Goal: Check status: Check status

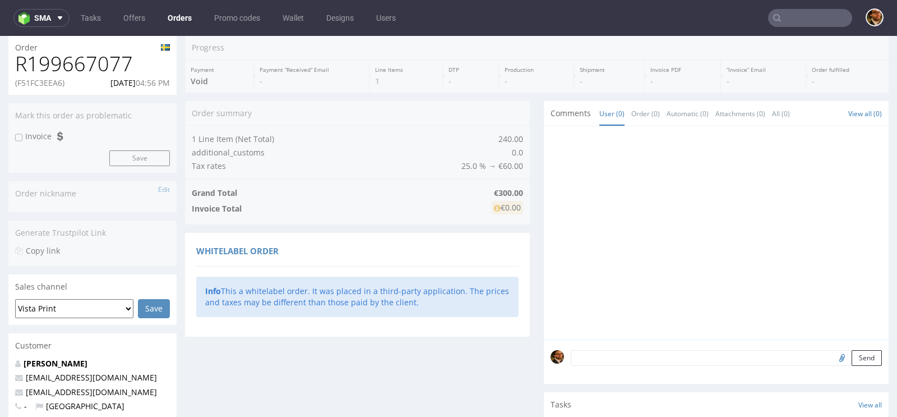
scroll to position [274, 0]
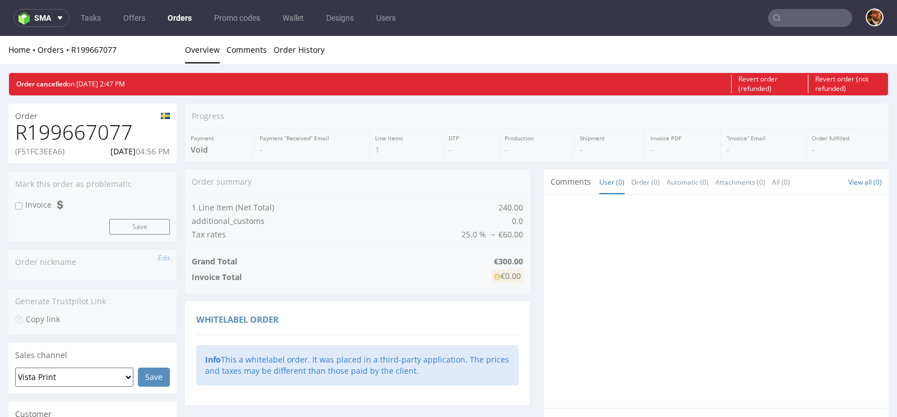
click at [800, 16] on input "text" at bounding box center [810, 18] width 84 height 18
paste input "R199667077"
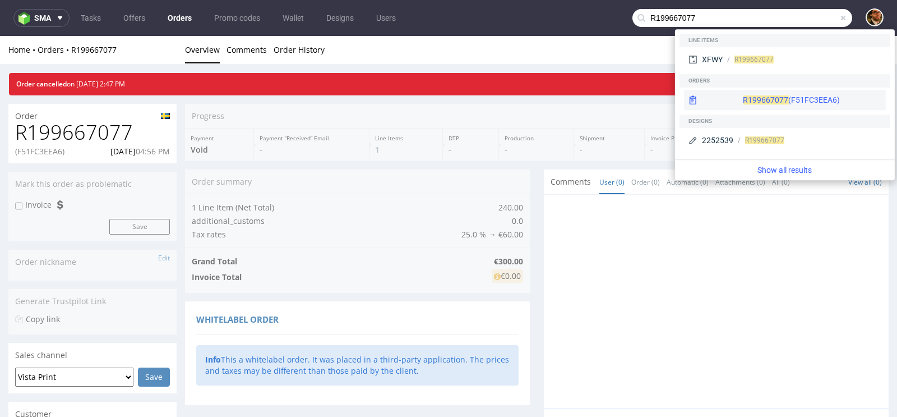
type input "R199667077"
click at [779, 101] on div "R199667077 (F51FC3EEA6)" at bounding box center [791, 99] width 97 height 11
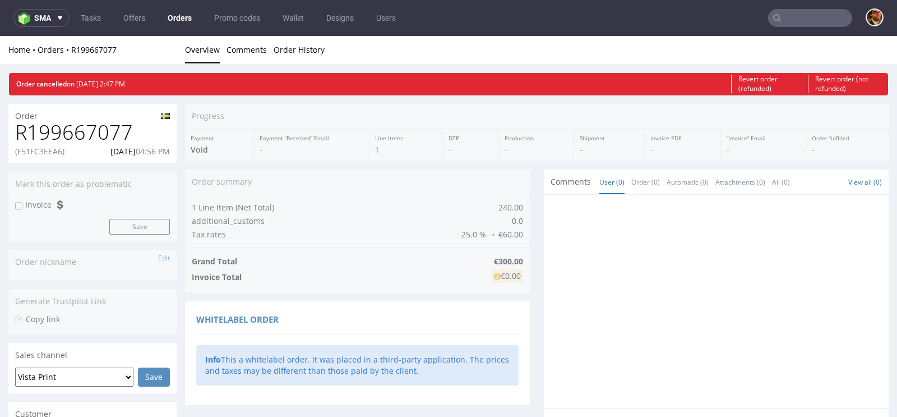
click at [796, 11] on input "text" at bounding box center [810, 18] width 84 height 18
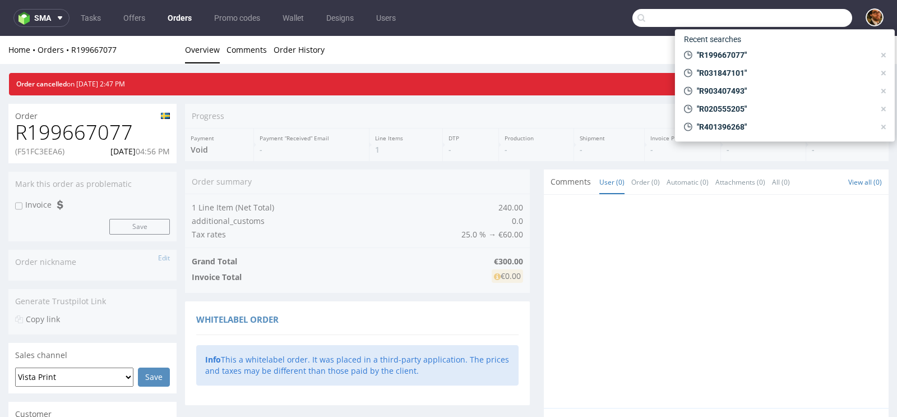
paste input "R199667077"
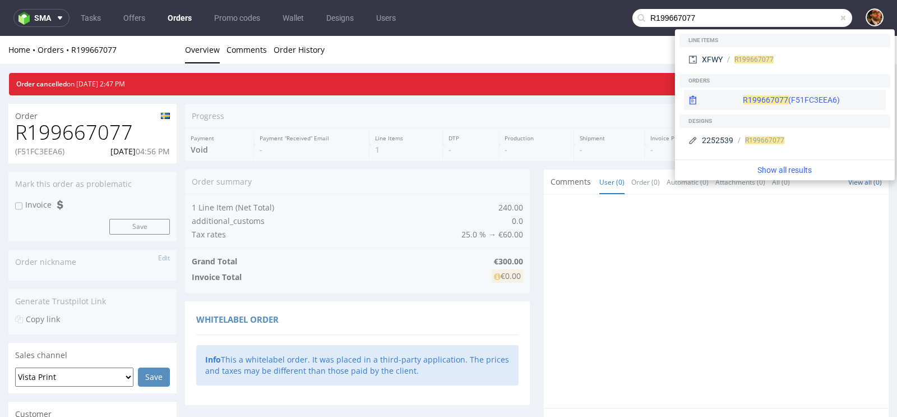
type input "R199667077"
click at [798, 97] on div "R199667077 (F51FC3EEA6)" at bounding box center [791, 99] width 97 height 11
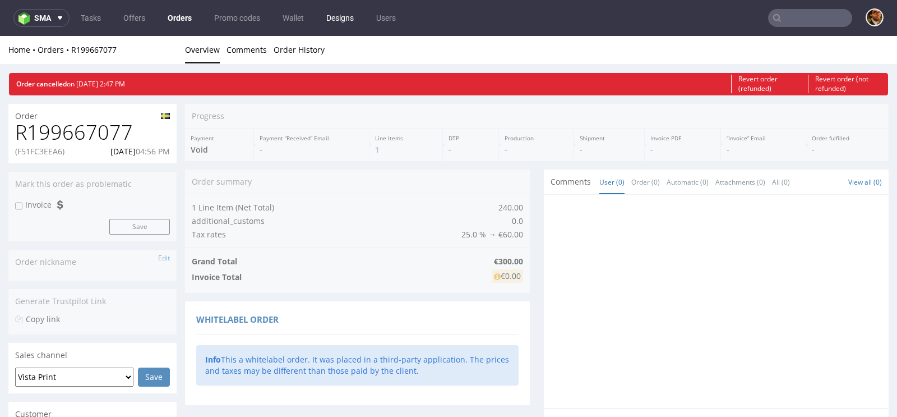
click at [350, 19] on link "Designs" at bounding box center [340, 18] width 41 height 18
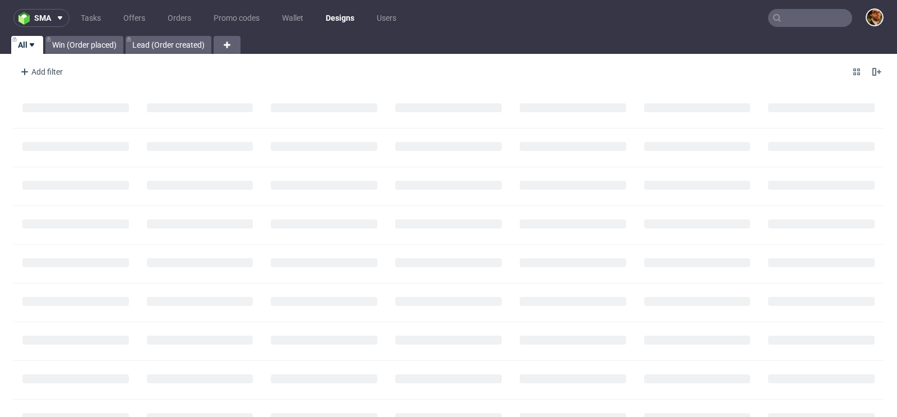
click at [792, 15] on input "text" at bounding box center [810, 18] width 84 height 18
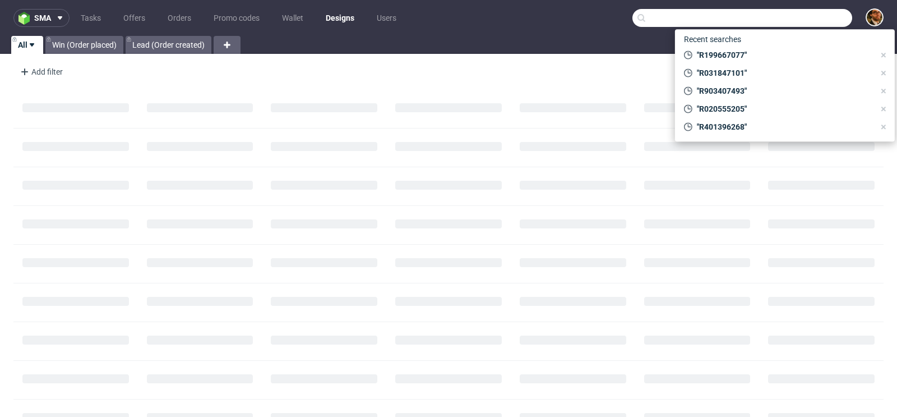
paste input "R199667077"
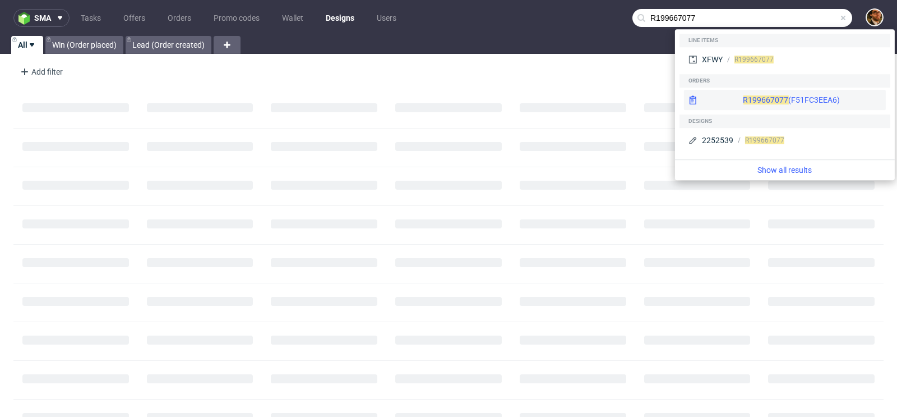
type input "R199667077"
click at [798, 94] on div "R199667077 (F51FC3EEA6)" at bounding box center [791, 99] width 97 height 11
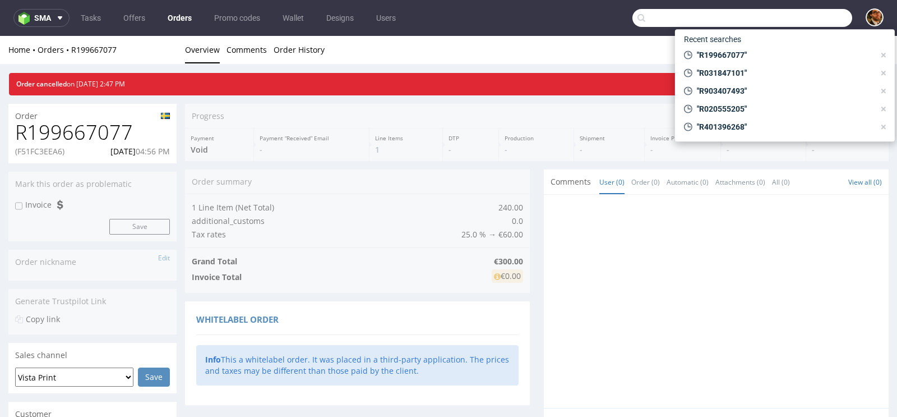
click at [795, 20] on input "text" at bounding box center [742, 18] width 220 height 18
click at [884, 53] on use at bounding box center [883, 55] width 4 height 4
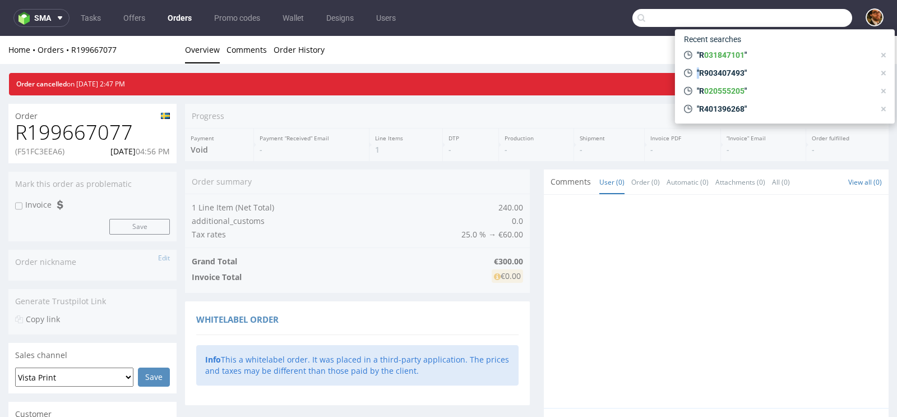
click at [884, 53] on use at bounding box center [883, 55] width 4 height 4
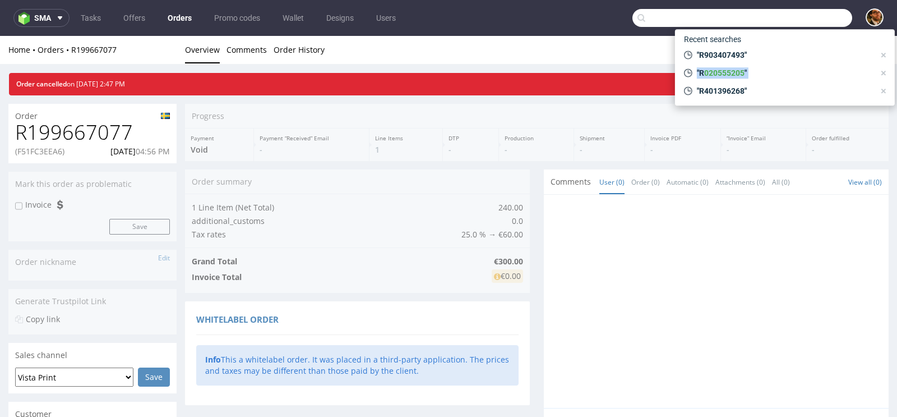
click at [884, 53] on use at bounding box center [883, 55] width 4 height 4
click at [884, 71] on use at bounding box center [883, 73] width 4 height 4
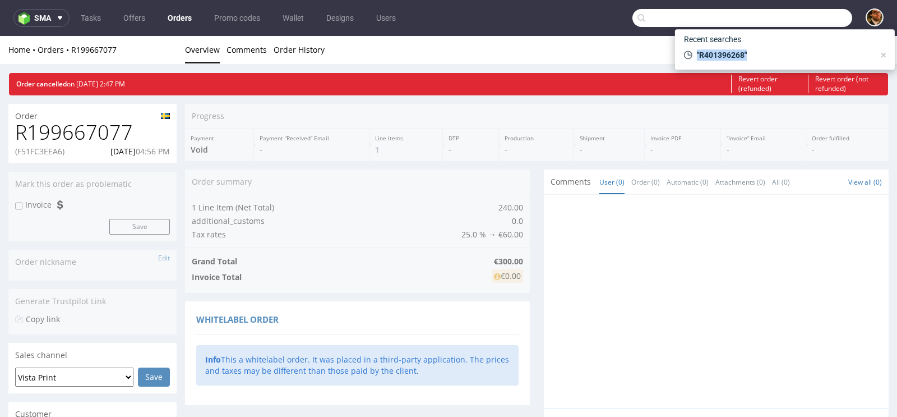
click at [884, 53] on use at bounding box center [883, 55] width 4 height 4
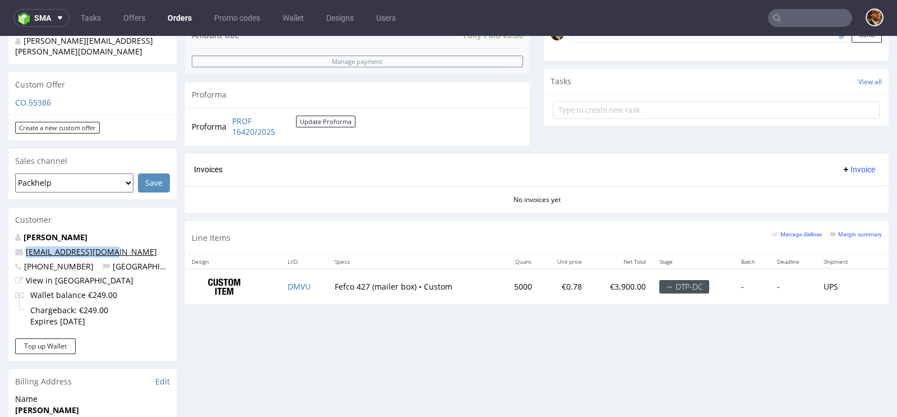
scroll to position [460, 0]
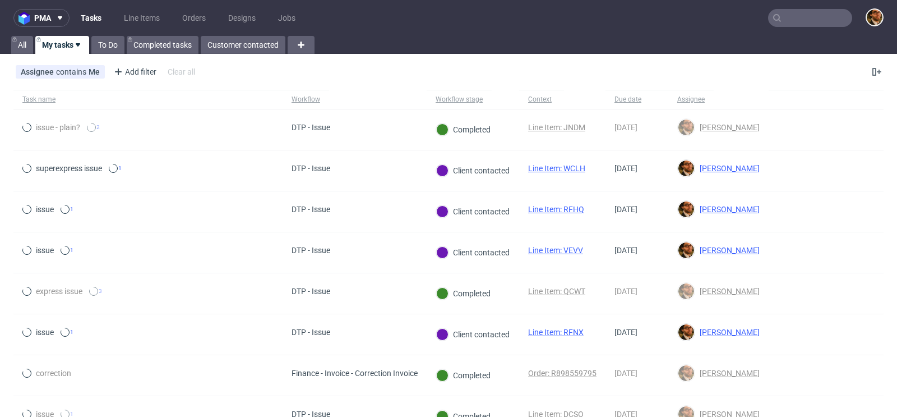
click at [792, 18] on input "text" at bounding box center [810, 18] width 84 height 18
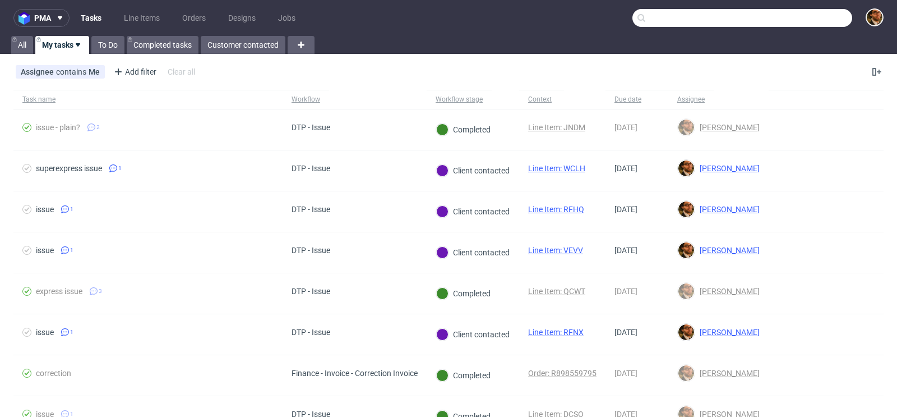
paste input "R031847101"
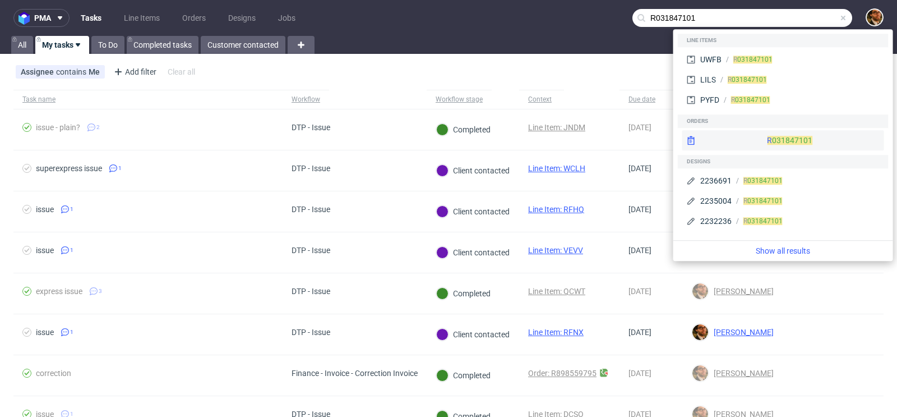
type input "R031847101"
click at [749, 141] on div "R 031847101" at bounding box center [783, 140] width 202 height 20
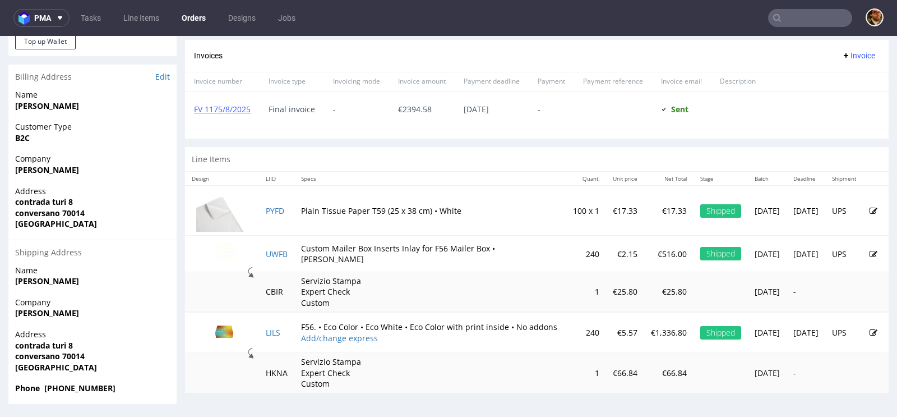
scroll to position [3, 0]
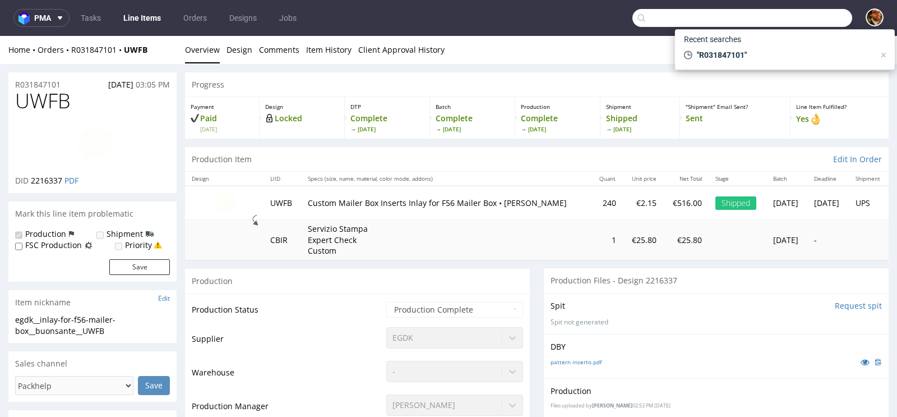
click at [793, 17] on input "text" at bounding box center [742, 18] width 220 height 18
paste input "R238059079"
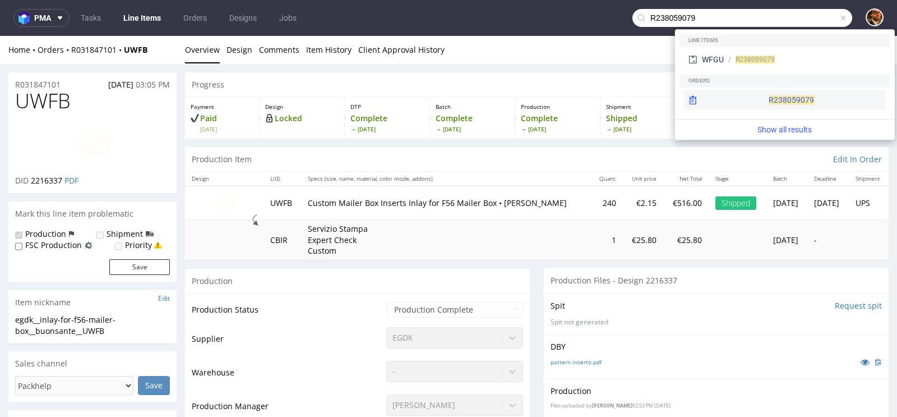
type input "R238059079"
click at [777, 97] on div "R238059079" at bounding box center [785, 100] width 202 height 20
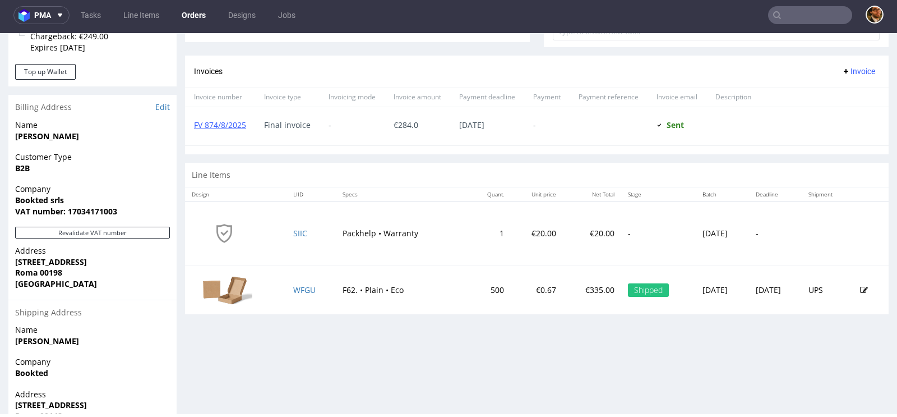
scroll to position [507, 0]
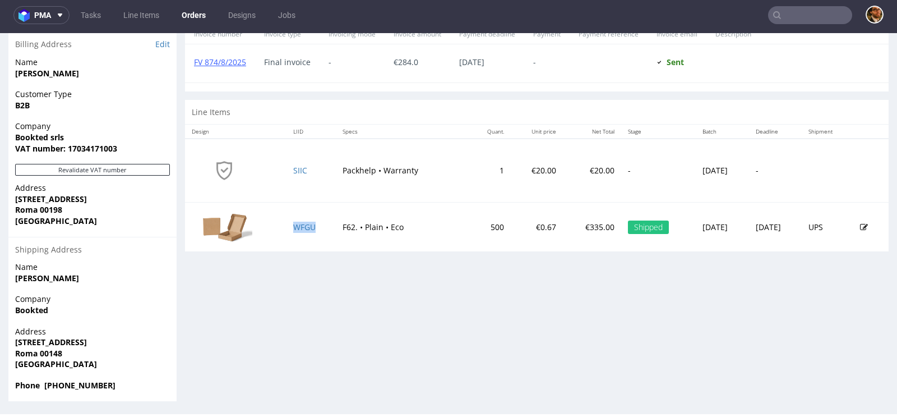
click at [301, 229] on td "WFGU" at bounding box center [310, 226] width 49 height 49
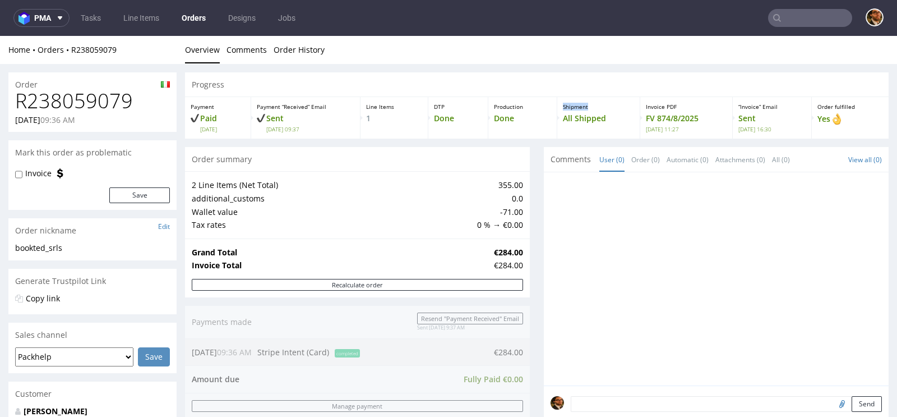
drag, startPoint x: 584, startPoint y: 108, endPoint x: 557, endPoint y: 108, distance: 26.4
click at [563, 108] on p "Shipment" at bounding box center [598, 107] width 71 height 8
click at [556, 94] on div "Progress" at bounding box center [537, 84] width 704 height 25
drag, startPoint x: 557, startPoint y: 104, endPoint x: 586, endPoint y: 104, distance: 29.7
click at [586, 104] on p "Shipment" at bounding box center [598, 107] width 71 height 8
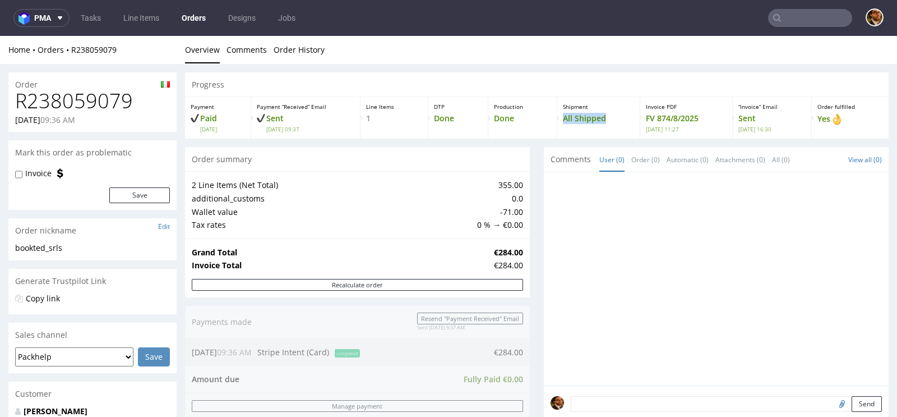
drag, startPoint x: 600, startPoint y: 116, endPoint x: 558, endPoint y: 117, distance: 42.6
click at [563, 117] on p "All Shipped" at bounding box center [598, 118] width 71 height 11
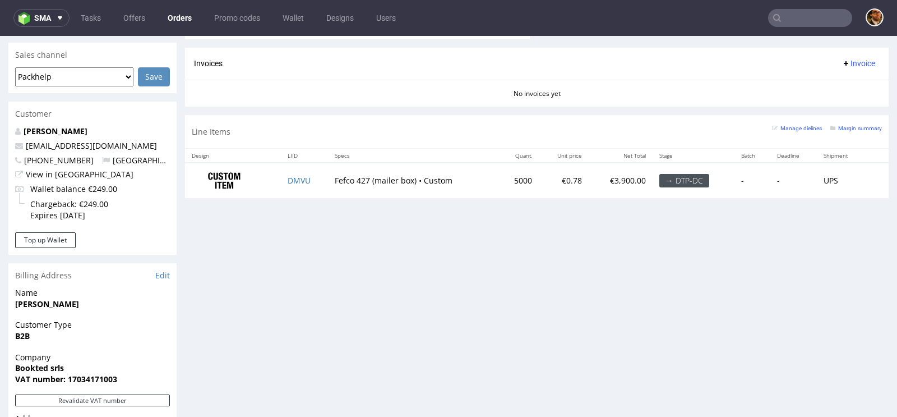
scroll to position [464, 0]
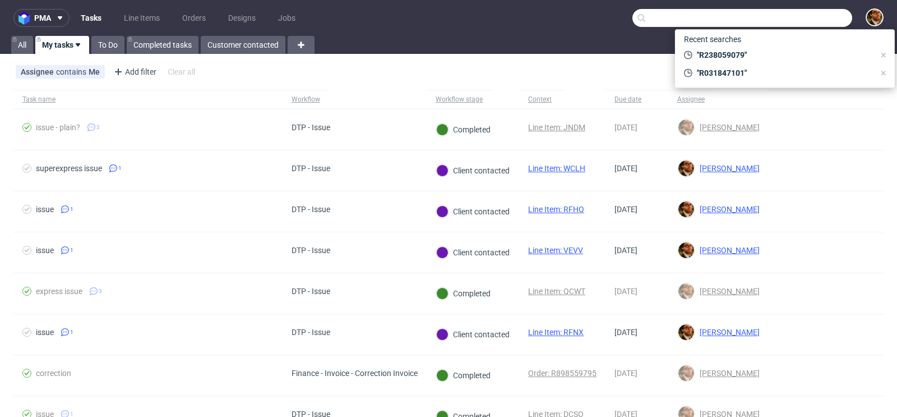
click at [794, 18] on input "text" at bounding box center [742, 18] width 220 height 18
paste input "R338023200"
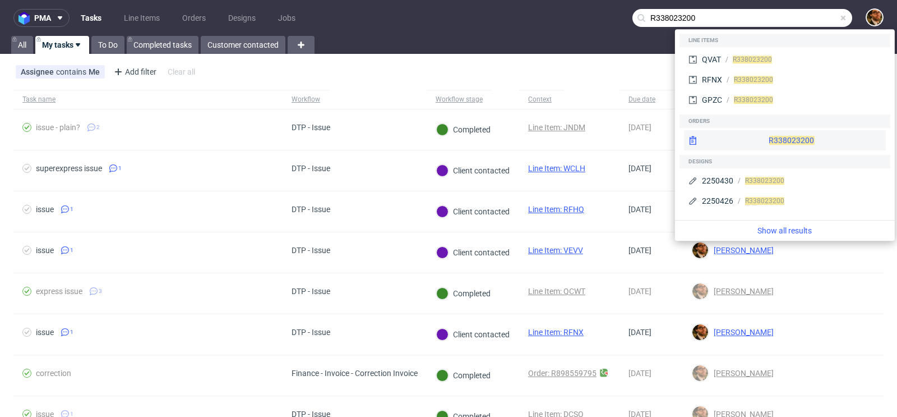
type input "R338023200"
click at [778, 138] on div "R338023200" at bounding box center [785, 140] width 202 height 20
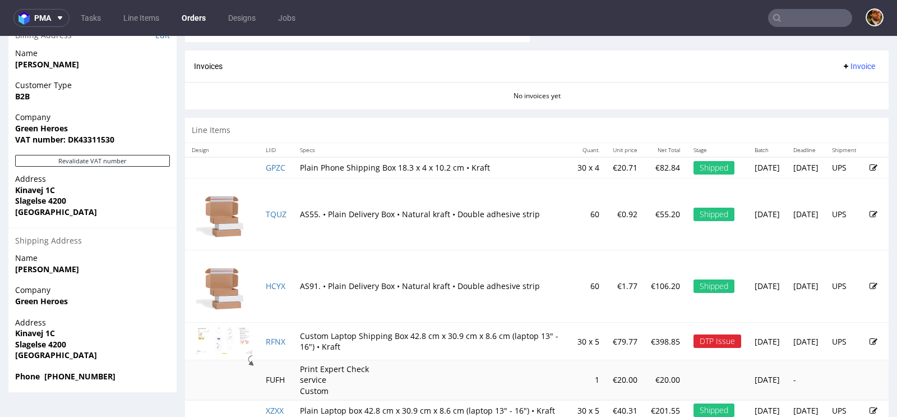
scroll to position [627, 0]
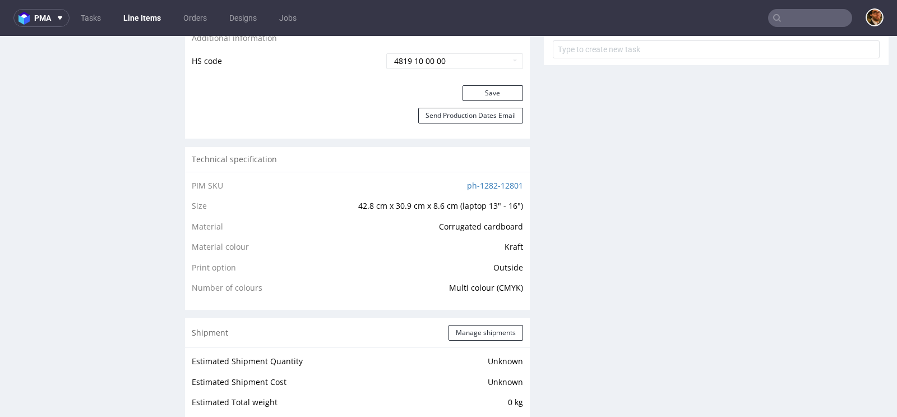
scroll to position [580, 0]
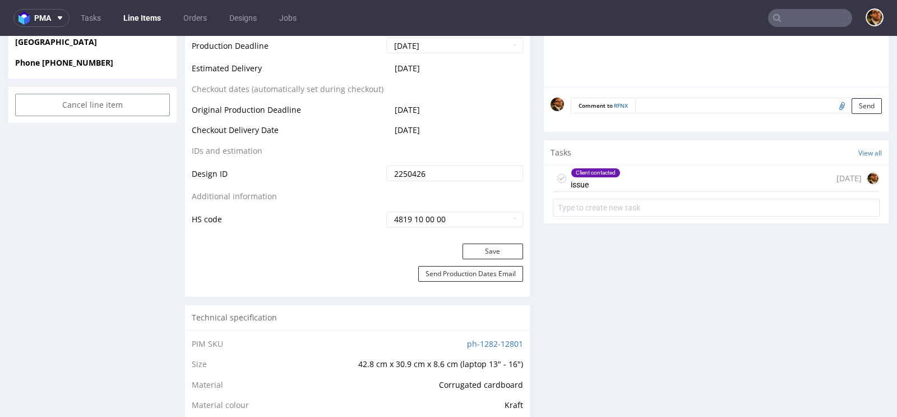
click at [679, 175] on div "Client contacted issue 7 days ago" at bounding box center [716, 178] width 327 height 26
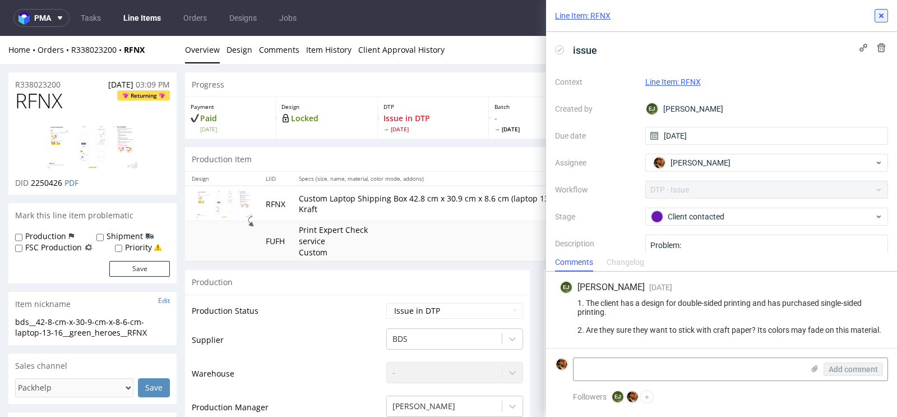
click at [876, 20] on button at bounding box center [881, 15] width 13 height 13
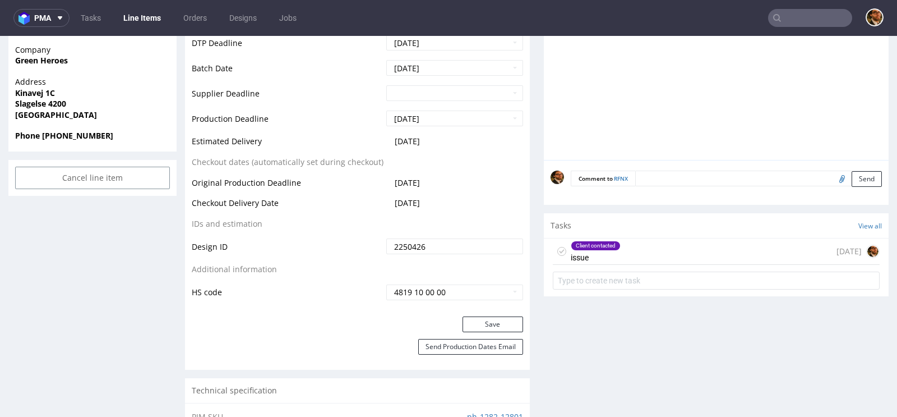
scroll to position [670, 0]
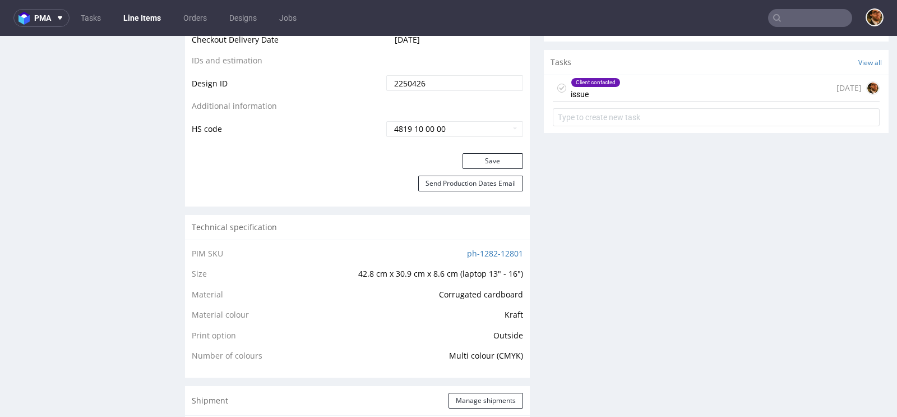
click at [632, 84] on div "Client contacted issue 7 days ago" at bounding box center [716, 88] width 327 height 26
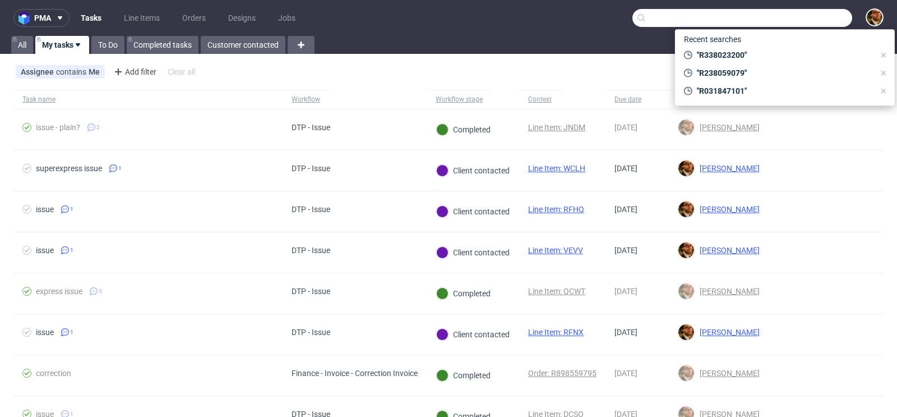
click at [801, 11] on input "text" at bounding box center [742, 18] width 220 height 18
paste input "R690211981"
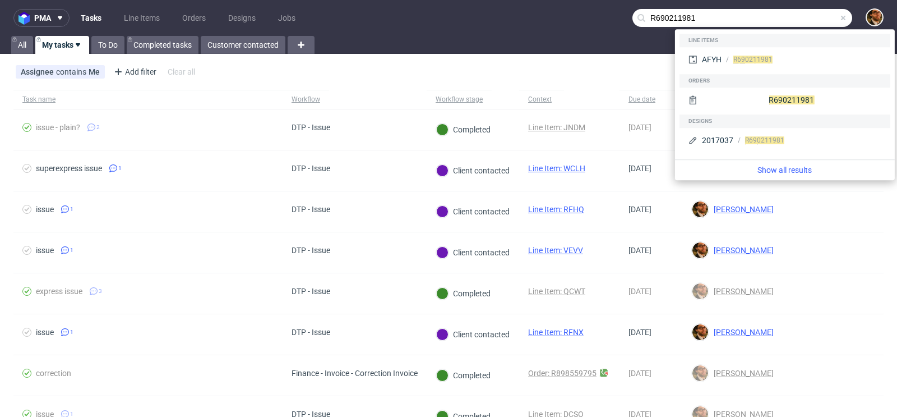
type input "R690211981"
click at [778, 110] on div "R690211981" at bounding box center [784, 100] width 211 height 27
click at [767, 102] on div "R690211981" at bounding box center [785, 100] width 202 height 20
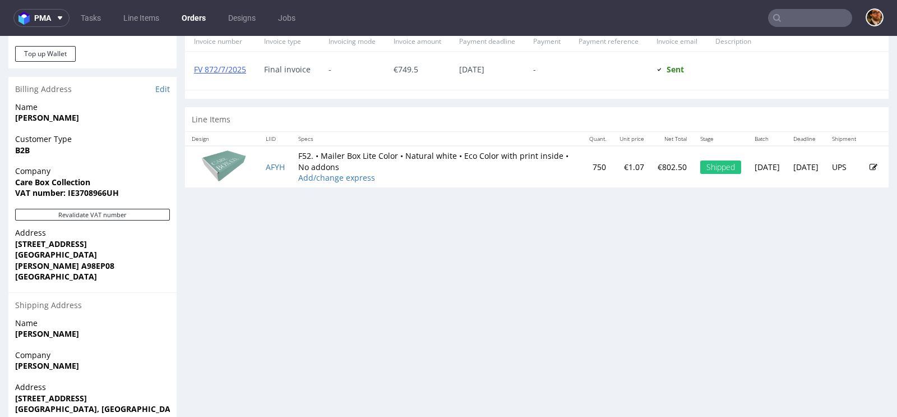
scroll to position [461, 0]
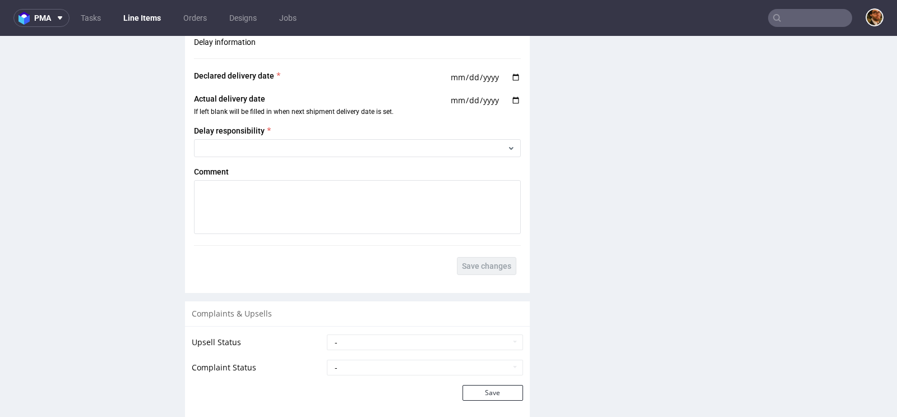
scroll to position [1650, 0]
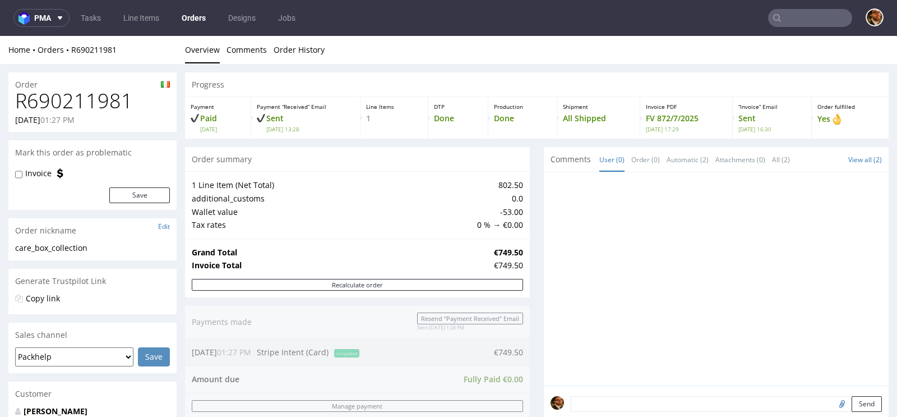
scroll to position [187, 0]
drag, startPoint x: 129, startPoint y: 99, endPoint x: 11, endPoint y: 101, distance: 118.3
click at [11, 101] on div "R690211981 04.07.2025 01:27 PM" at bounding box center [92, 111] width 168 height 42
copy h1 "R690211981"
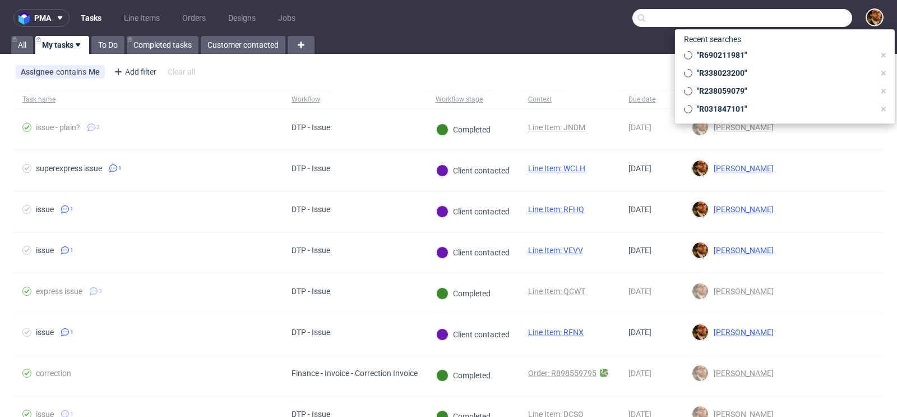
click at [819, 12] on input "text" at bounding box center [742, 18] width 220 height 18
paste input "R020555205"
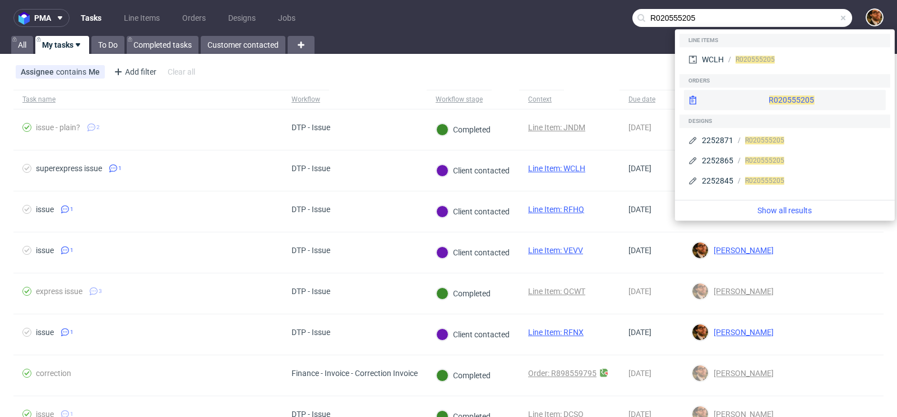
type input "R020555205"
click at [779, 98] on div "R020555205" at bounding box center [785, 100] width 202 height 20
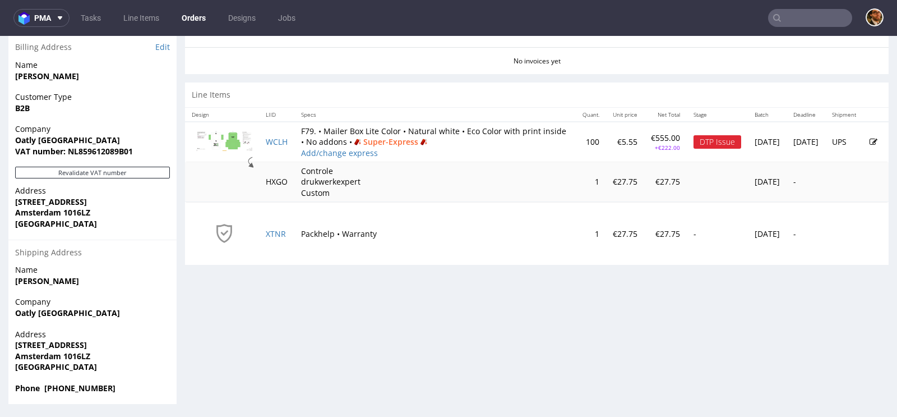
scroll to position [3, 0]
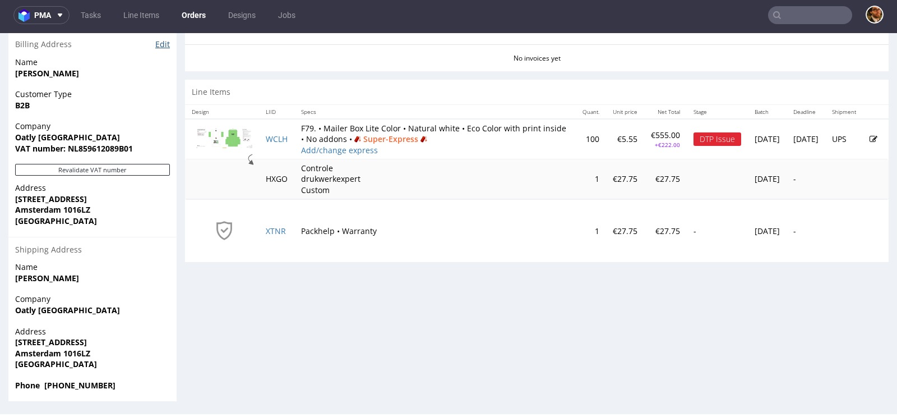
click at [163, 39] on link "Edit" at bounding box center [162, 44] width 15 height 11
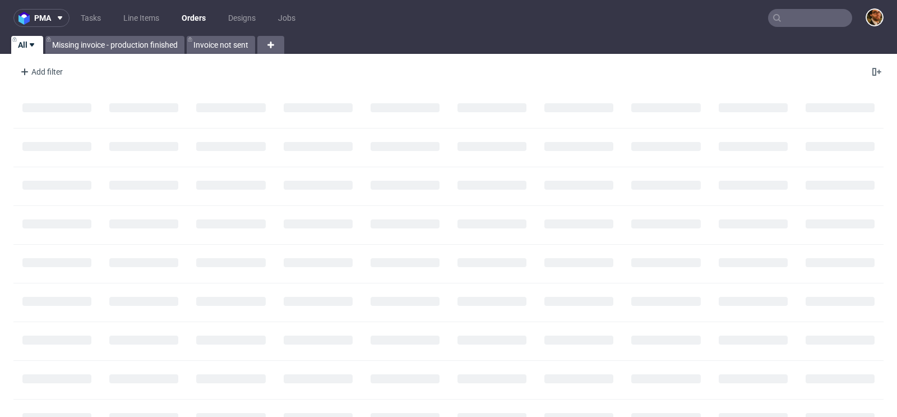
click at [784, 19] on input "text" at bounding box center [810, 18] width 84 height 18
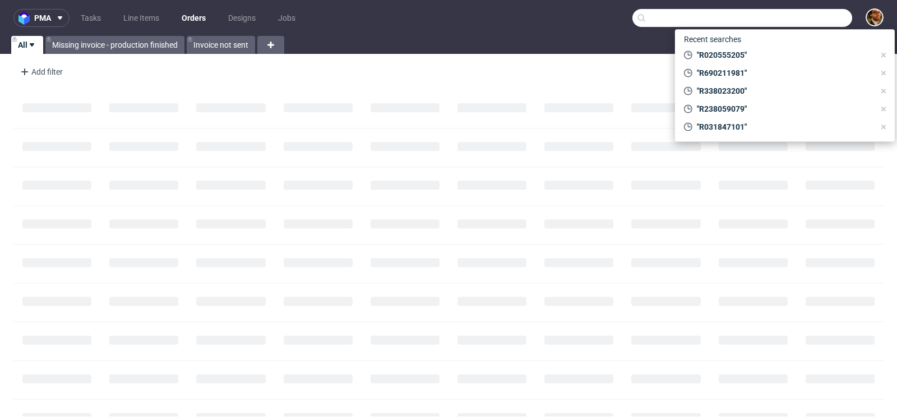
paste input "R020555205"
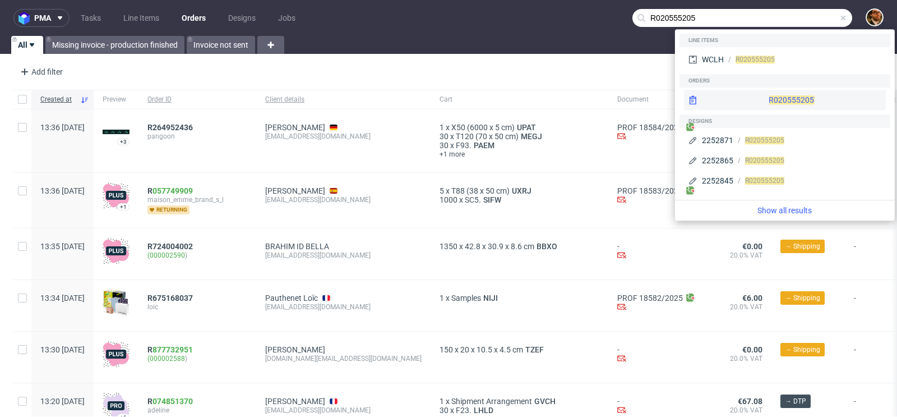
type input "R020555205"
click at [752, 99] on div "R020555205" at bounding box center [785, 100] width 202 height 20
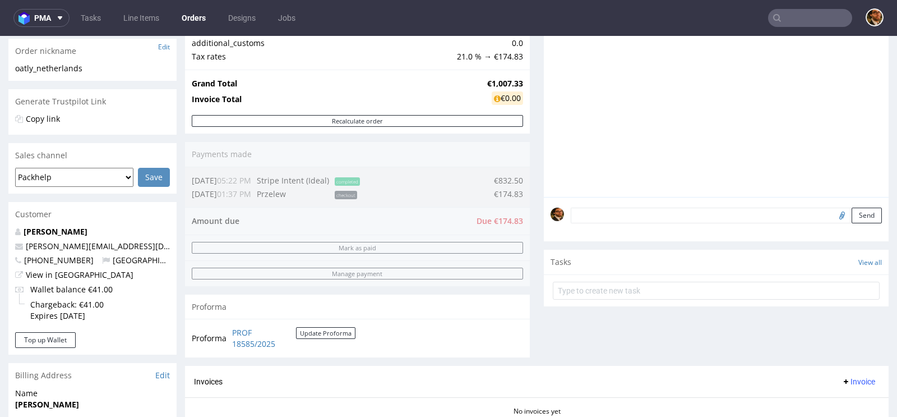
scroll to position [408, 0]
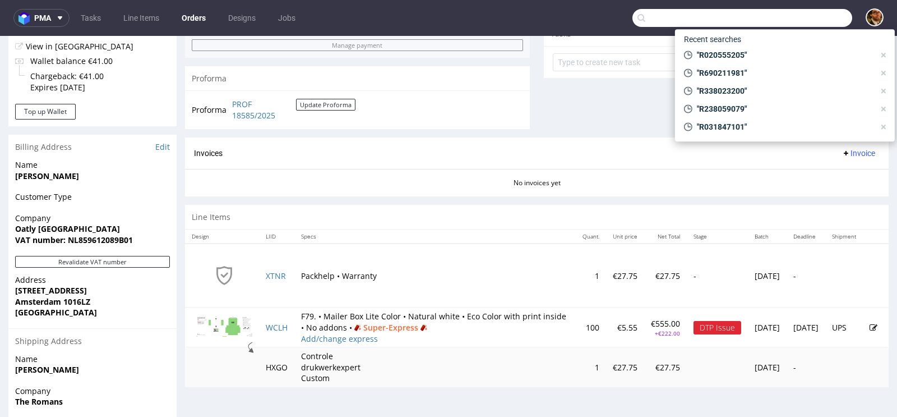
click at [817, 18] on input "text" at bounding box center [742, 18] width 220 height 18
paste input "R829883444"
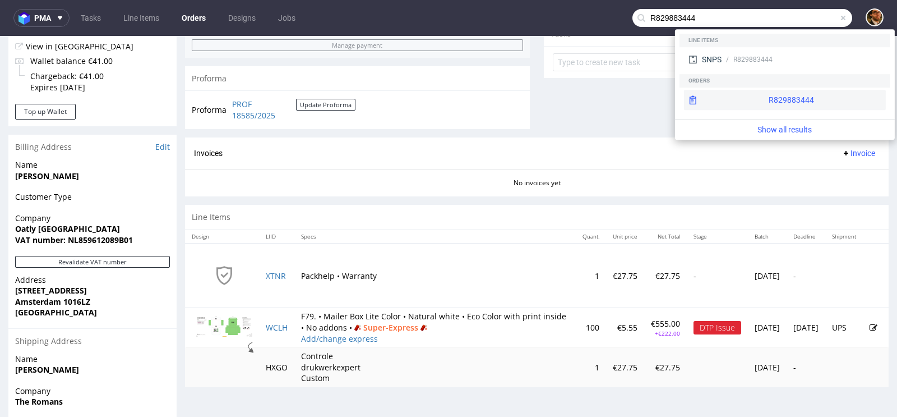
type input "R829883444"
click at [767, 103] on div "R829883444" at bounding box center [785, 100] width 202 height 20
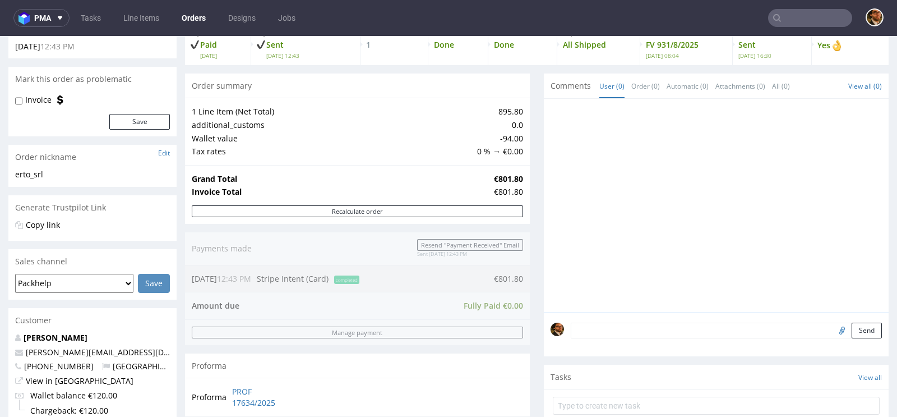
scroll to position [125, 0]
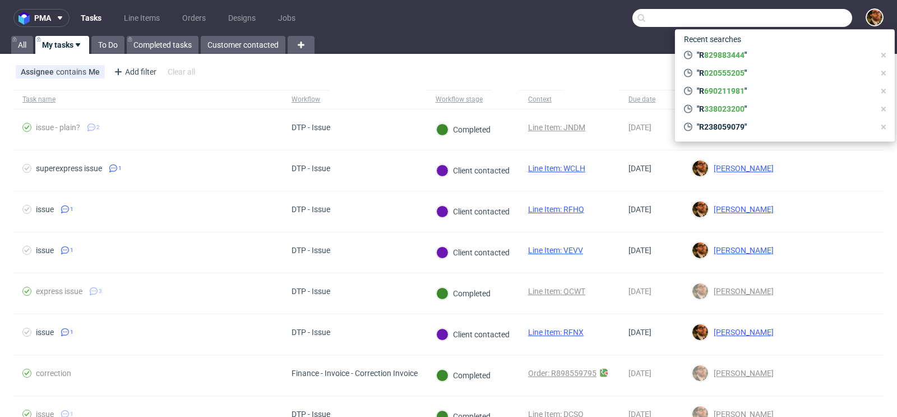
click at [792, 22] on input "text" at bounding box center [742, 18] width 220 height 18
paste input "R020555205"
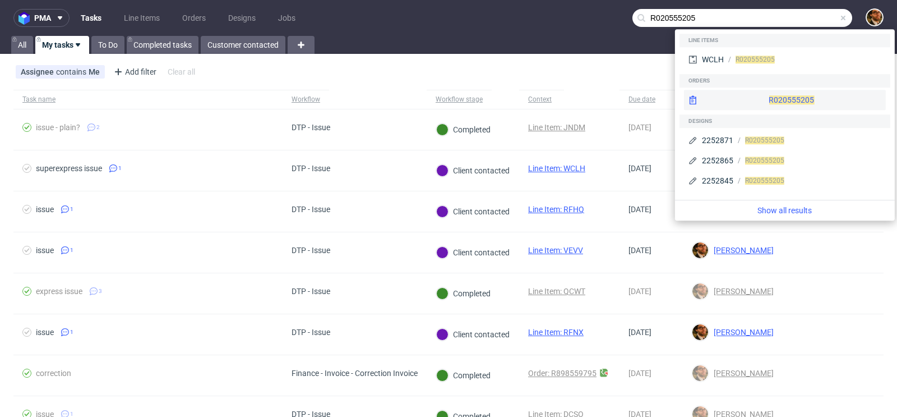
type input "R020555205"
click at [772, 101] on div "R020555205" at bounding box center [785, 100] width 202 height 20
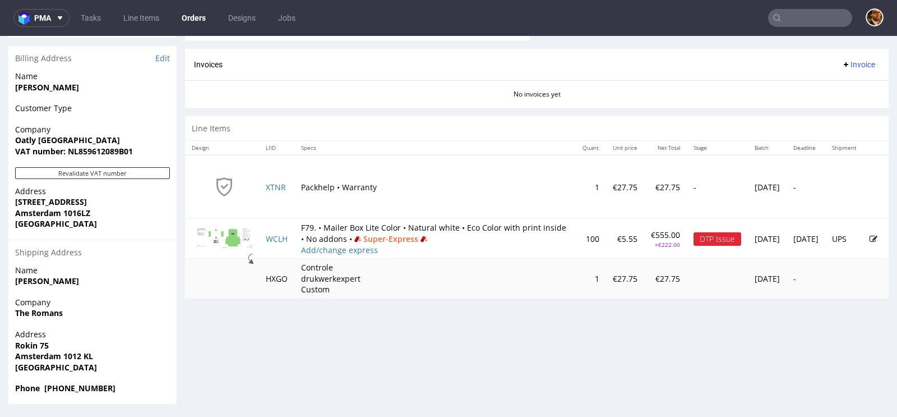
scroll to position [3, 0]
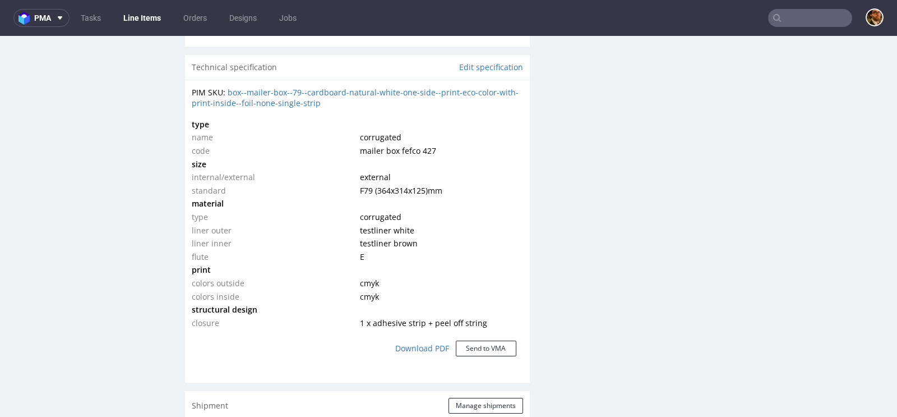
scroll to position [763, 0]
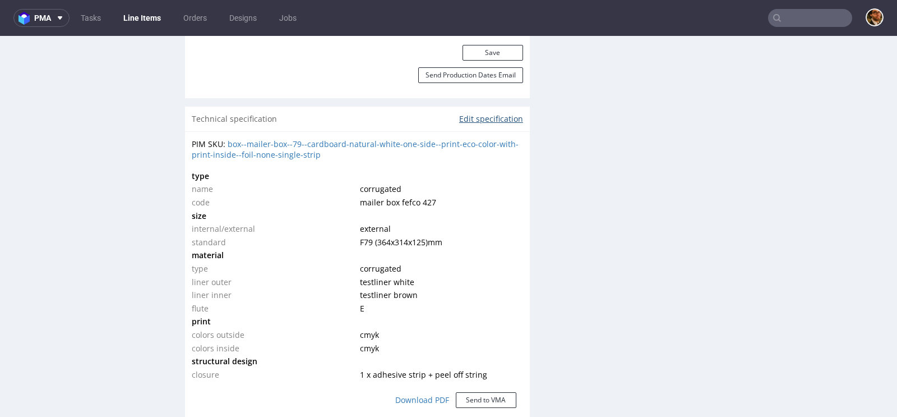
click link "Edit specification"
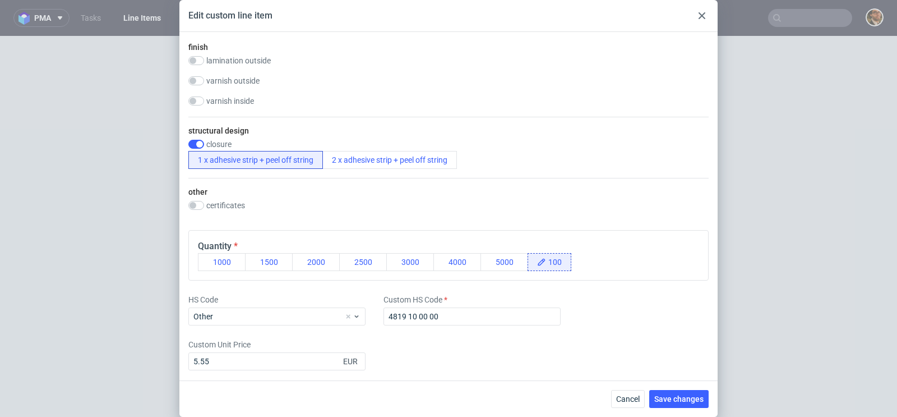
scroll to position [0, 0]
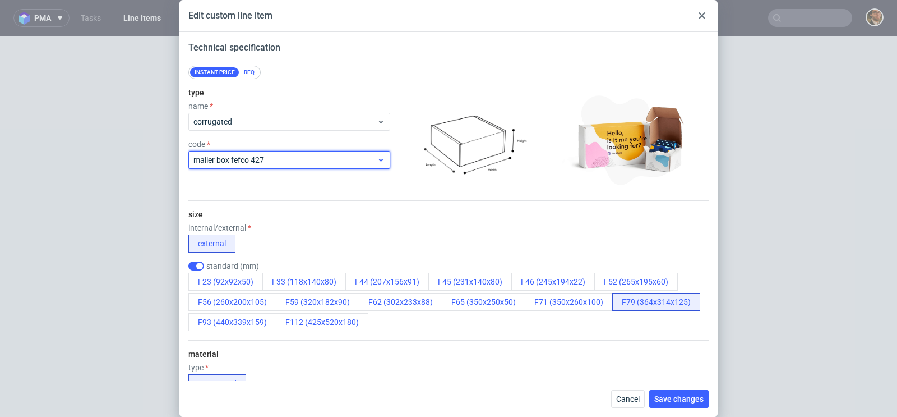
click at [344, 159] on span "mailer box fefco 427" at bounding box center [284, 159] width 183 height 11
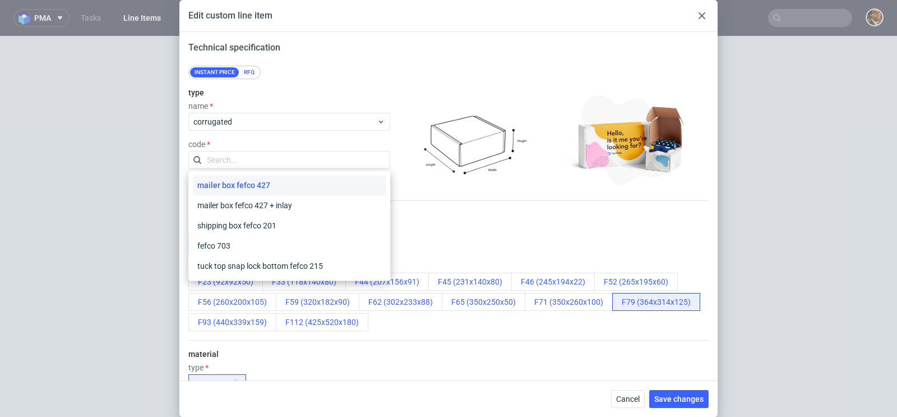
click at [474, 212] on div "size internal/external external standard (mm) F23 (92x92x50) F33 (118x140x80) F…" at bounding box center [448, 270] width 520 height 139
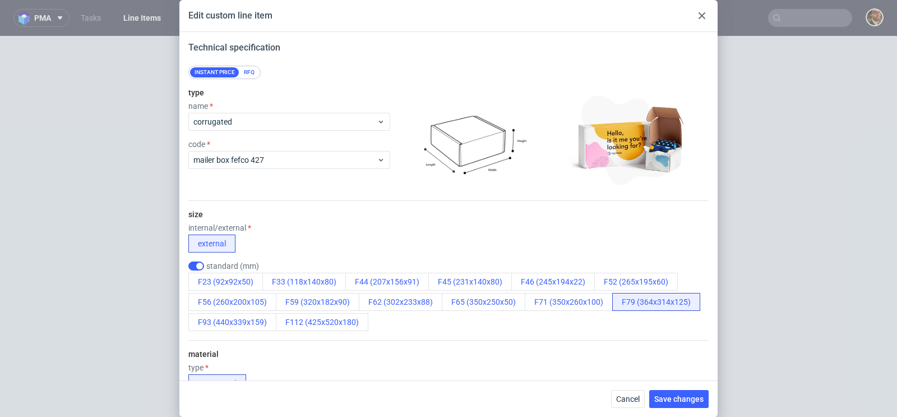
click at [705, 20] on div at bounding box center [701, 15] width 13 height 13
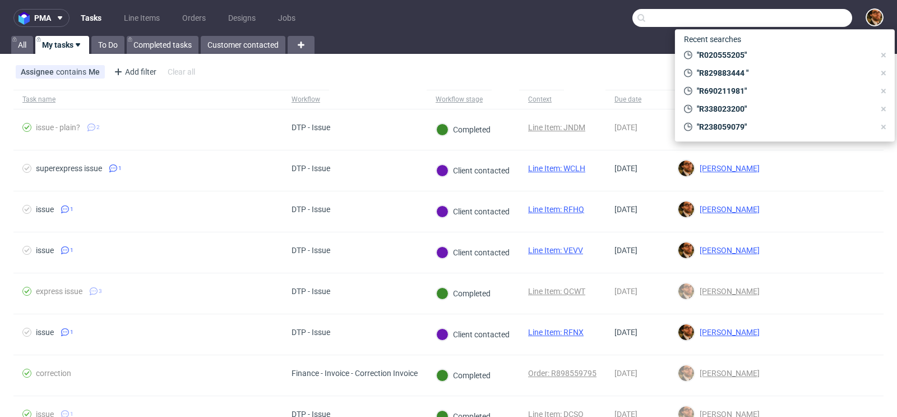
click at [792, 17] on input "text" at bounding box center [742, 18] width 220 height 18
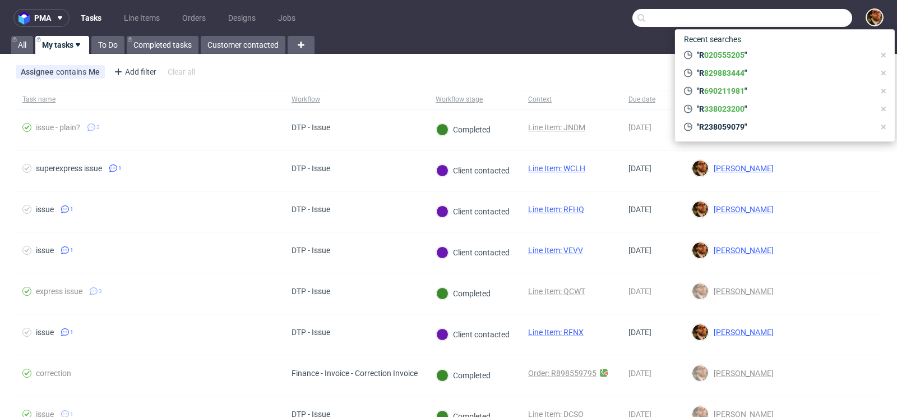
paste input "R607694604"
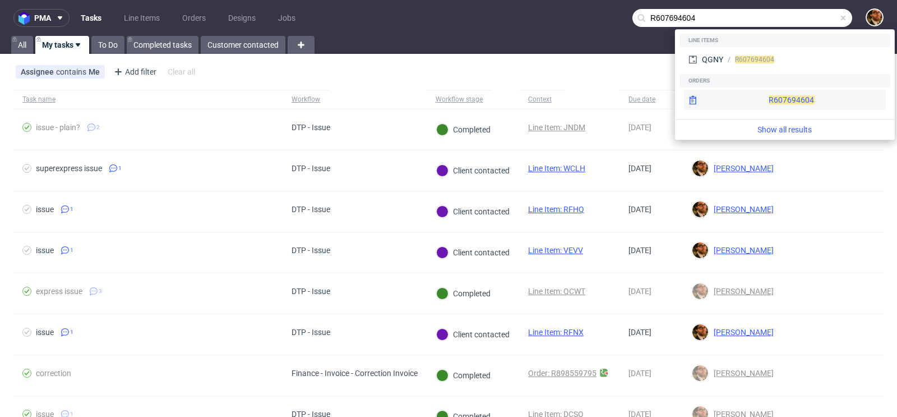
type input "R607694604"
click at [762, 99] on div "R607694604" at bounding box center [785, 100] width 202 height 20
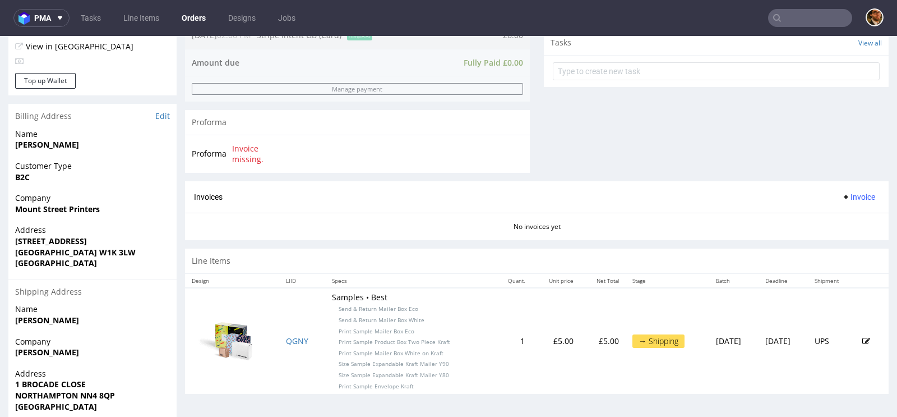
scroll to position [447, 0]
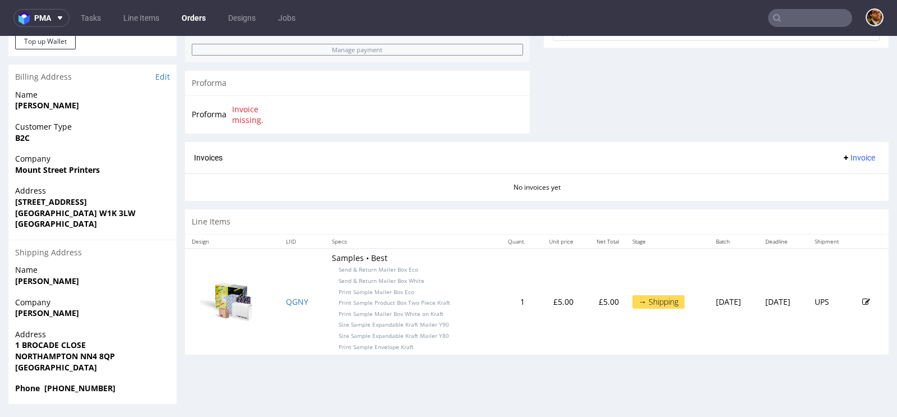
click at [632, 302] on div "→ Shipping" at bounding box center [658, 301] width 52 height 13
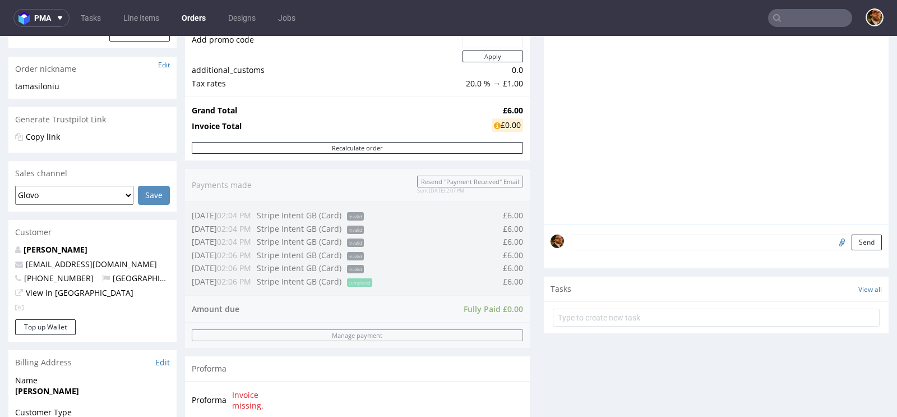
scroll to position [0, 0]
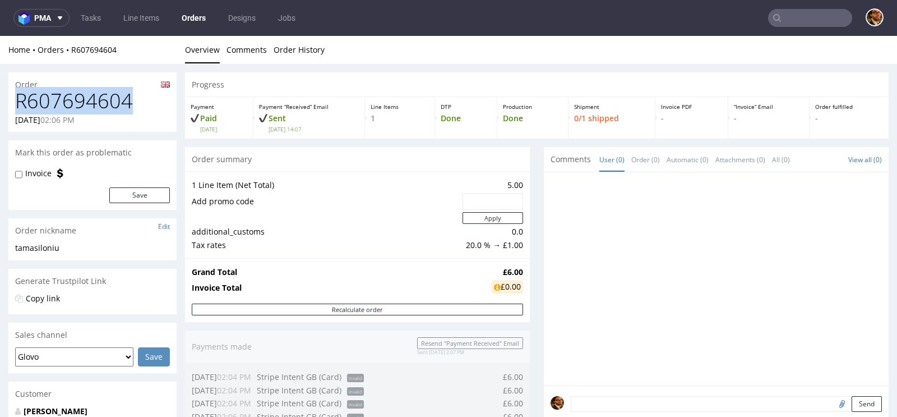
drag, startPoint x: 132, startPoint y: 99, endPoint x: 18, endPoint y: 104, distance: 114.4
click at [18, 104] on h1 "R607694604" at bounding box center [92, 101] width 155 height 22
copy h1 "R607694604"
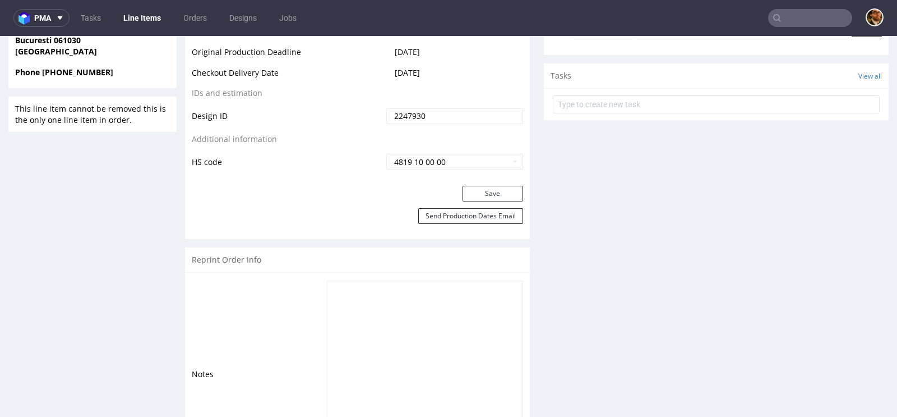
scroll to position [404, 0]
